Goal: Information Seeking & Learning: Learn about a topic

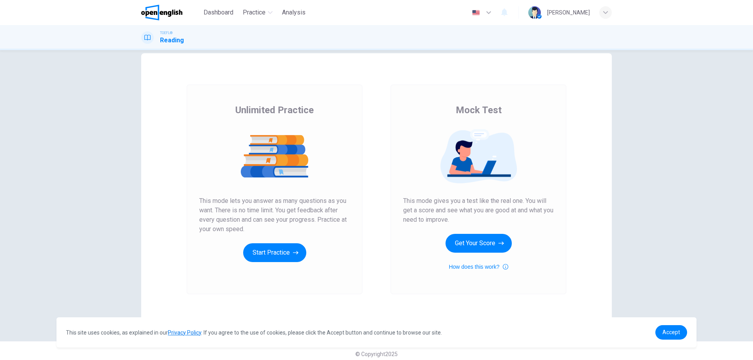
scroll to position [19, 0]
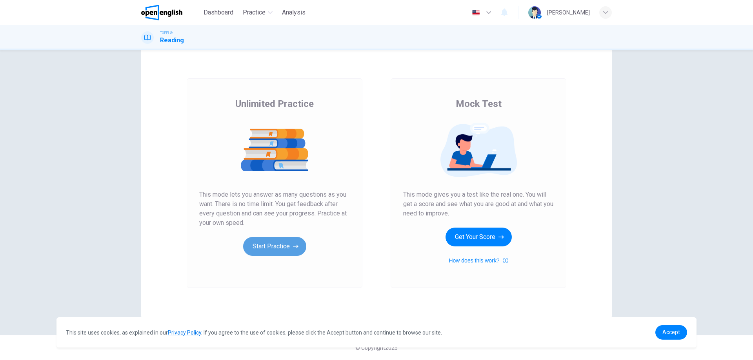
click at [272, 249] on button "Start Practice" at bounding box center [274, 246] width 63 height 19
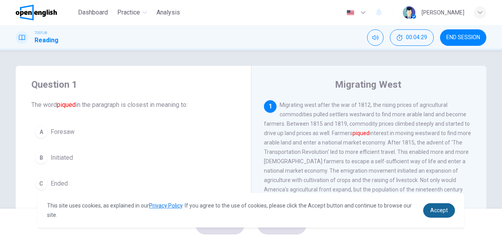
click at [438, 208] on span "Accept" at bounding box center [439, 210] width 18 height 6
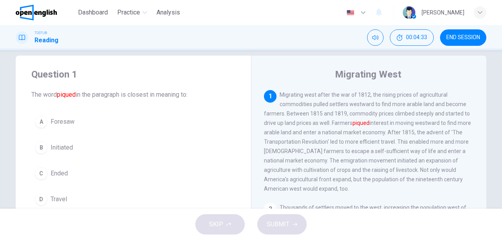
scroll to position [11, 0]
drag, startPoint x: 492, startPoint y: 109, endPoint x: 492, endPoint y: 125, distance: 16.1
click at [492, 125] on div "Question 1 The word piqued in the paragraph is closest in meaning to: A Foresaw…" at bounding box center [251, 190] width 496 height 272
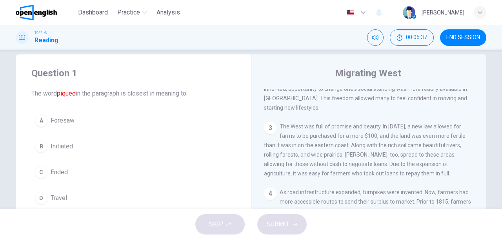
scroll to position [208, 0]
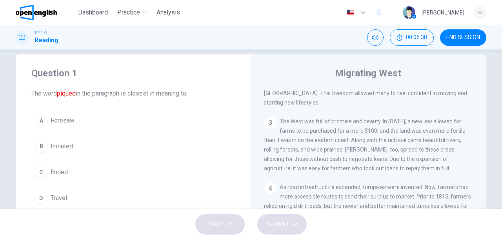
click at [40, 123] on div "A" at bounding box center [41, 120] width 13 height 13
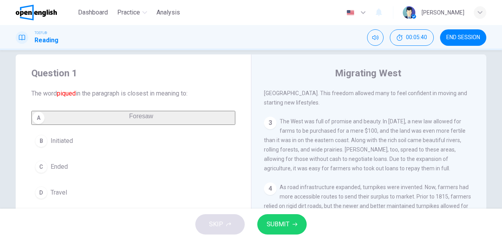
click at [282, 231] on button "SUBMIT" at bounding box center [281, 224] width 49 height 20
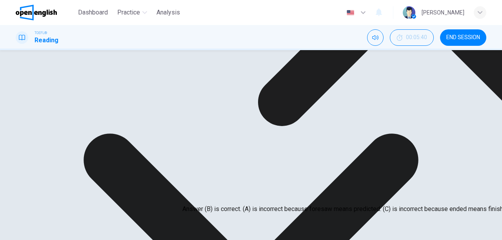
scroll to position [0, 0]
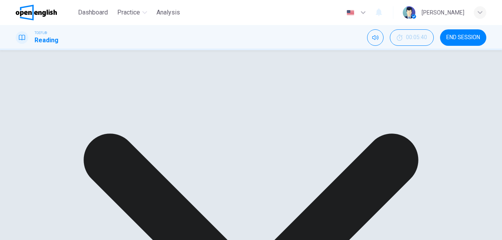
click at [88, 141] on div "A Foresaw B Initiated C Ended D Travel" at bounding box center [133, 148] width 204 height 75
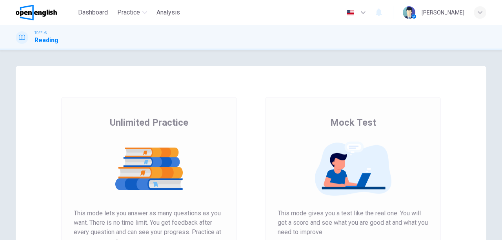
click at [175, 163] on img at bounding box center [149, 169] width 151 height 55
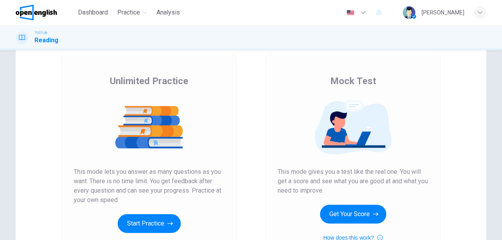
scroll to position [104, 0]
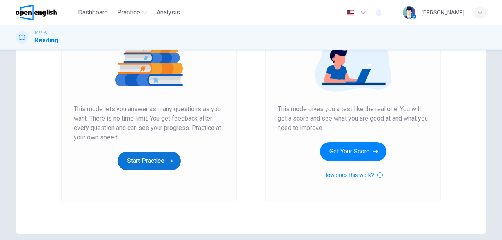
click at [173, 162] on button "Start Practice" at bounding box center [149, 161] width 63 height 19
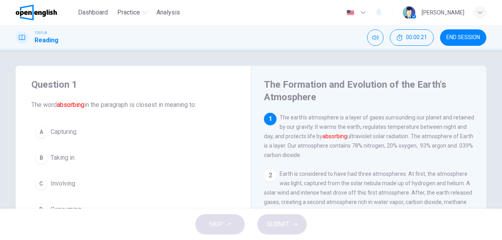
scroll to position [26, 0]
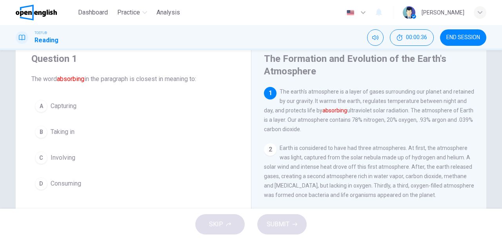
click at [37, 109] on div "A" at bounding box center [41, 106] width 13 height 13
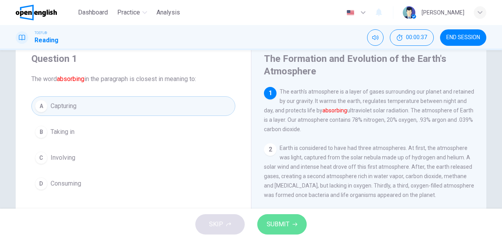
click at [284, 223] on span "SUBMIT" at bounding box center [278, 224] width 23 height 11
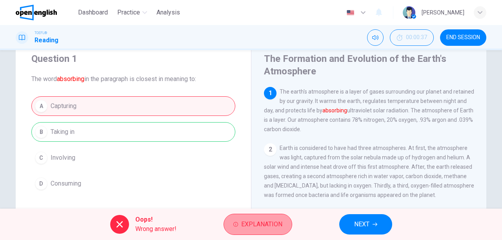
click at [256, 223] on span "Explanation" at bounding box center [261, 224] width 41 height 11
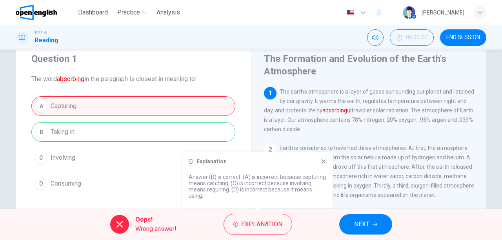
click at [211, 128] on div "A Capturing B Taking in C Involving D Consuming" at bounding box center [133, 144] width 204 height 97
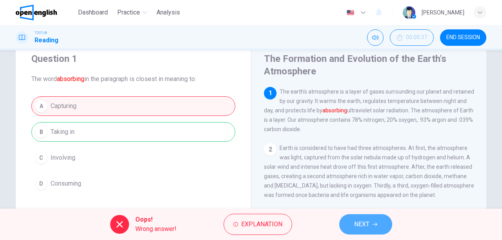
click at [358, 218] on button "NEXT" at bounding box center [365, 224] width 53 height 20
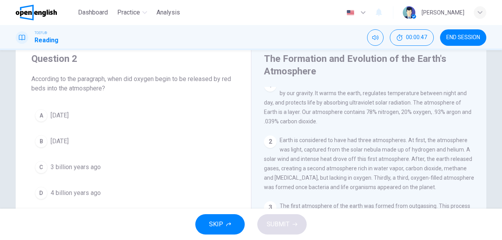
scroll to position [0, 0]
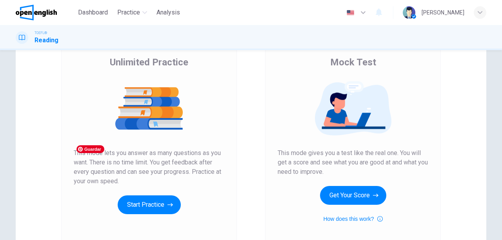
scroll to position [131, 0]
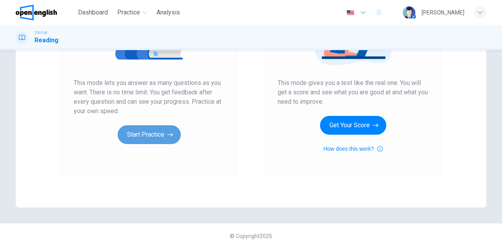
click at [157, 134] on button "Start Practice" at bounding box center [149, 134] width 63 height 19
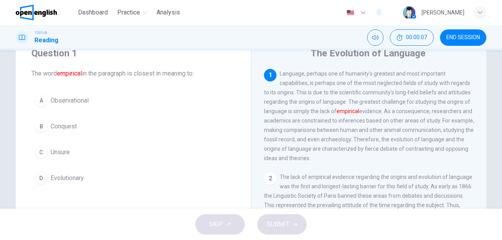
scroll to position [26, 0]
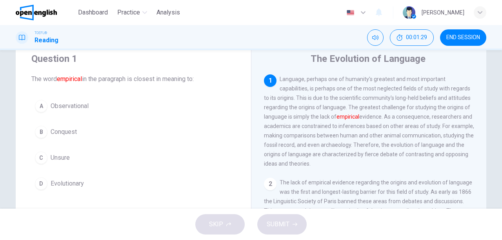
click at [36, 179] on div "D" at bounding box center [41, 184] width 13 height 13
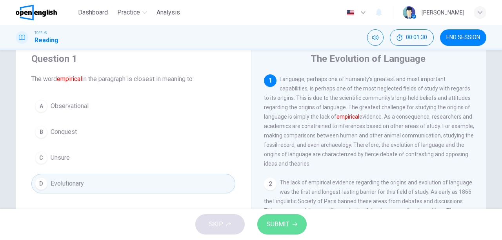
click at [279, 227] on span "SUBMIT" at bounding box center [278, 224] width 23 height 11
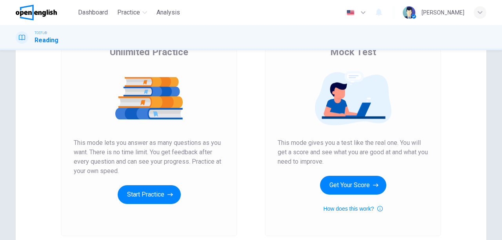
scroll to position [139, 0]
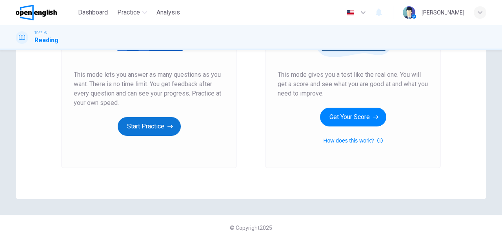
click at [140, 122] on button "Start Practice" at bounding box center [149, 126] width 63 height 19
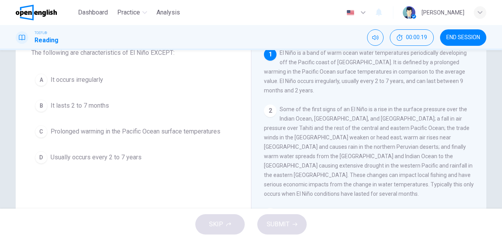
scroll to position [26, 0]
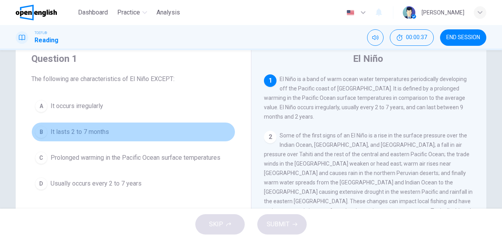
click at [47, 131] on button "B It lasts 2 to 7 months" at bounding box center [133, 132] width 204 height 20
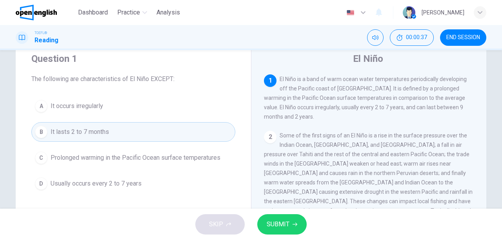
click at [264, 226] on button "SUBMIT" at bounding box center [281, 224] width 49 height 20
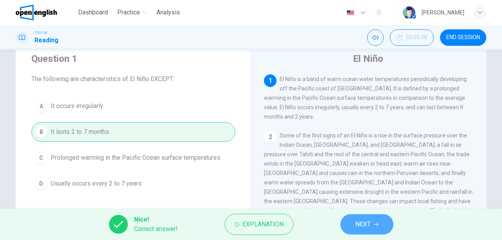
click at [363, 227] on span "NEXT" at bounding box center [362, 224] width 15 height 11
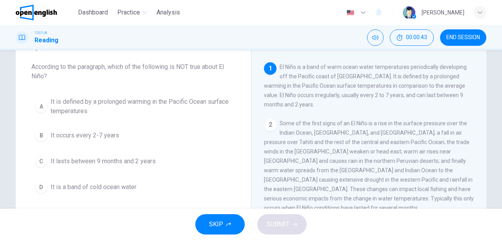
scroll to position [52, 0]
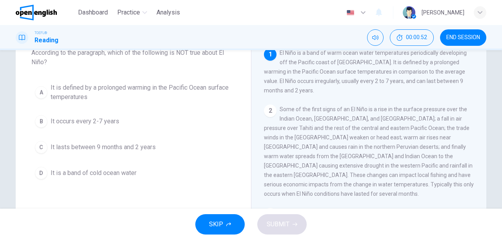
click at [85, 173] on span "It is a band of cold ocean water" at bounding box center [94, 173] width 86 height 9
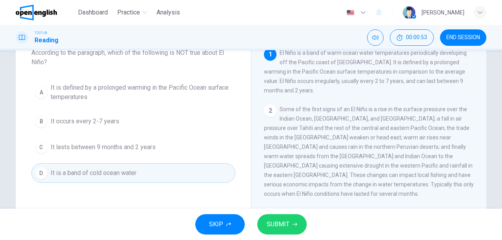
click at [303, 224] on button "SUBMIT" at bounding box center [281, 224] width 49 height 20
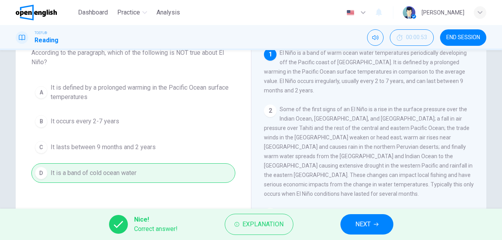
click at [371, 223] on button "NEXT" at bounding box center [366, 224] width 53 height 20
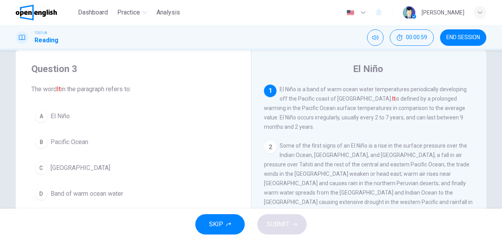
scroll to position [26, 0]
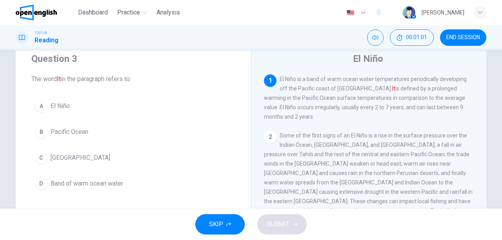
click at [33, 107] on button "A El Niño" at bounding box center [133, 106] width 204 height 20
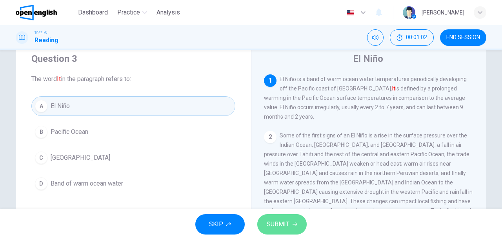
click at [290, 227] on button "SUBMIT" at bounding box center [281, 224] width 49 height 20
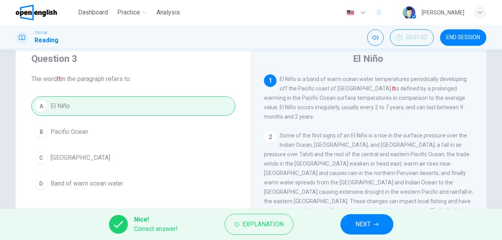
click at [357, 233] on button "NEXT" at bounding box center [366, 224] width 53 height 20
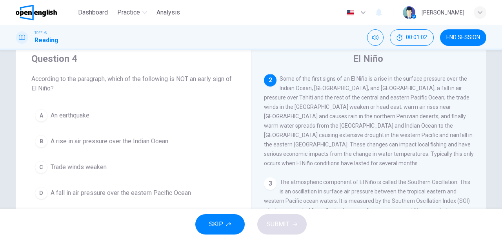
scroll to position [58, 0]
